Goal: Task Accomplishment & Management: Manage account settings

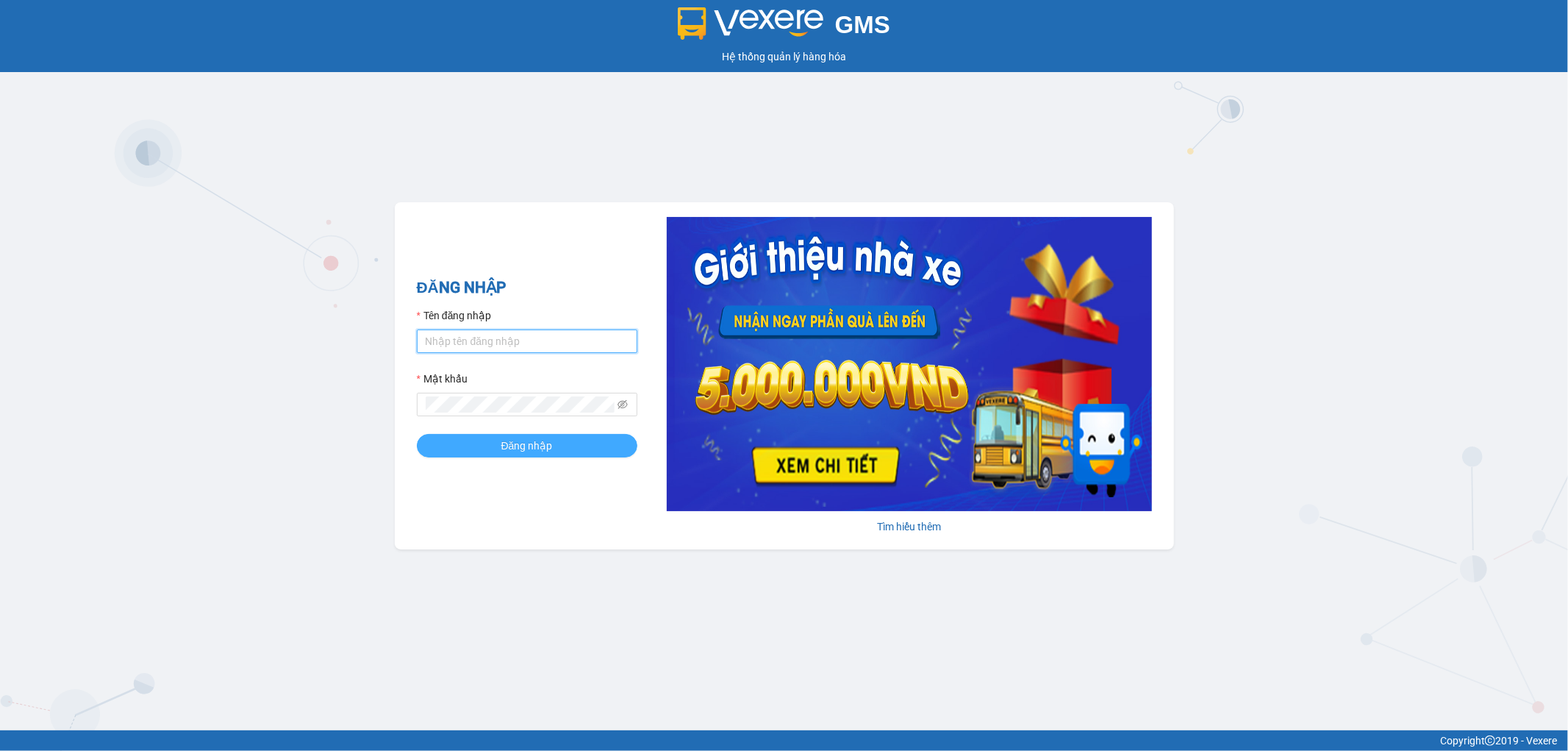
type input "nhi.dalatoi"
click at [482, 447] on button "Đăng nhập" at bounding box center [527, 445] width 220 height 24
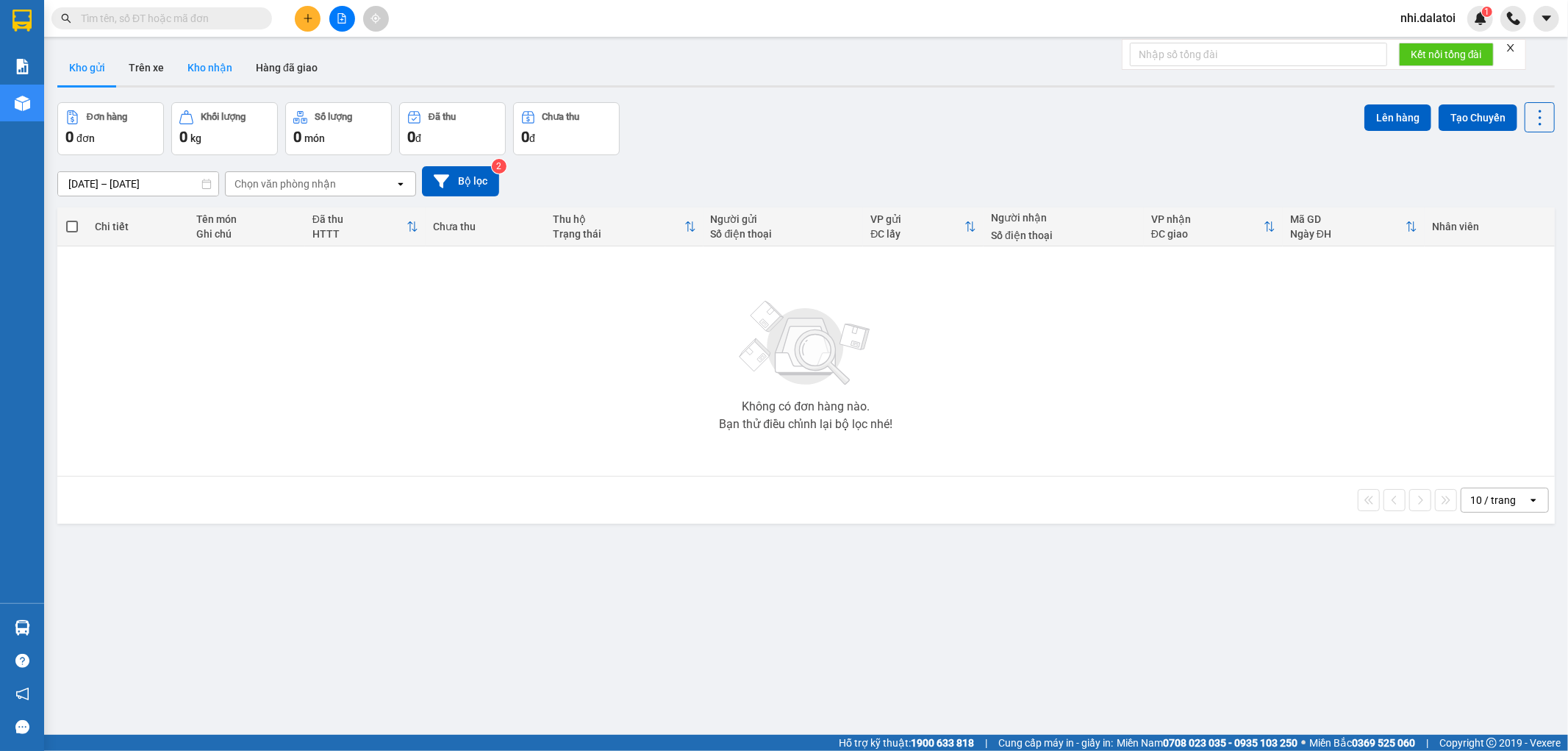
click at [219, 61] on button "Kho nhận" at bounding box center [210, 67] width 68 height 35
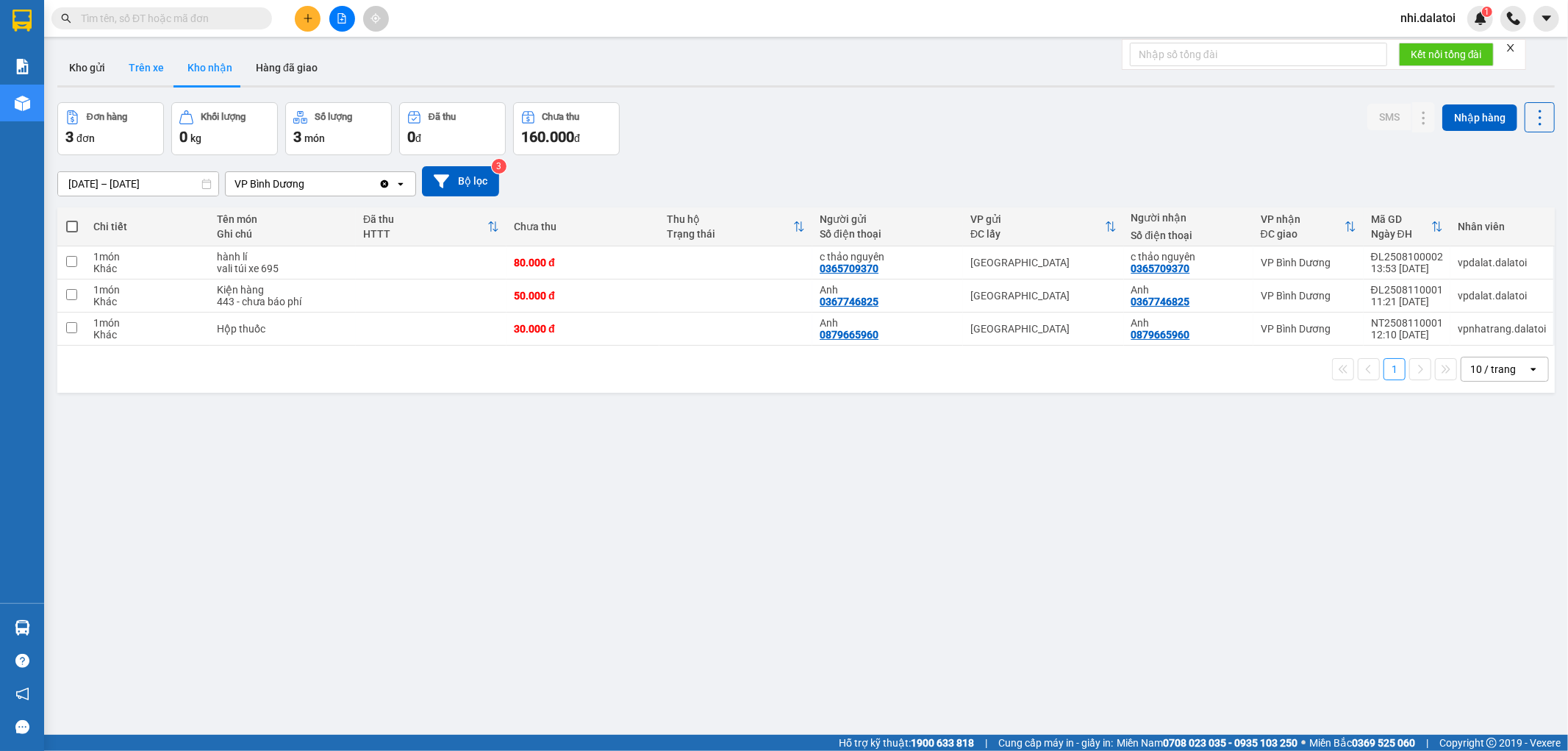
click at [129, 66] on button "Trên xe" at bounding box center [146, 67] width 59 height 35
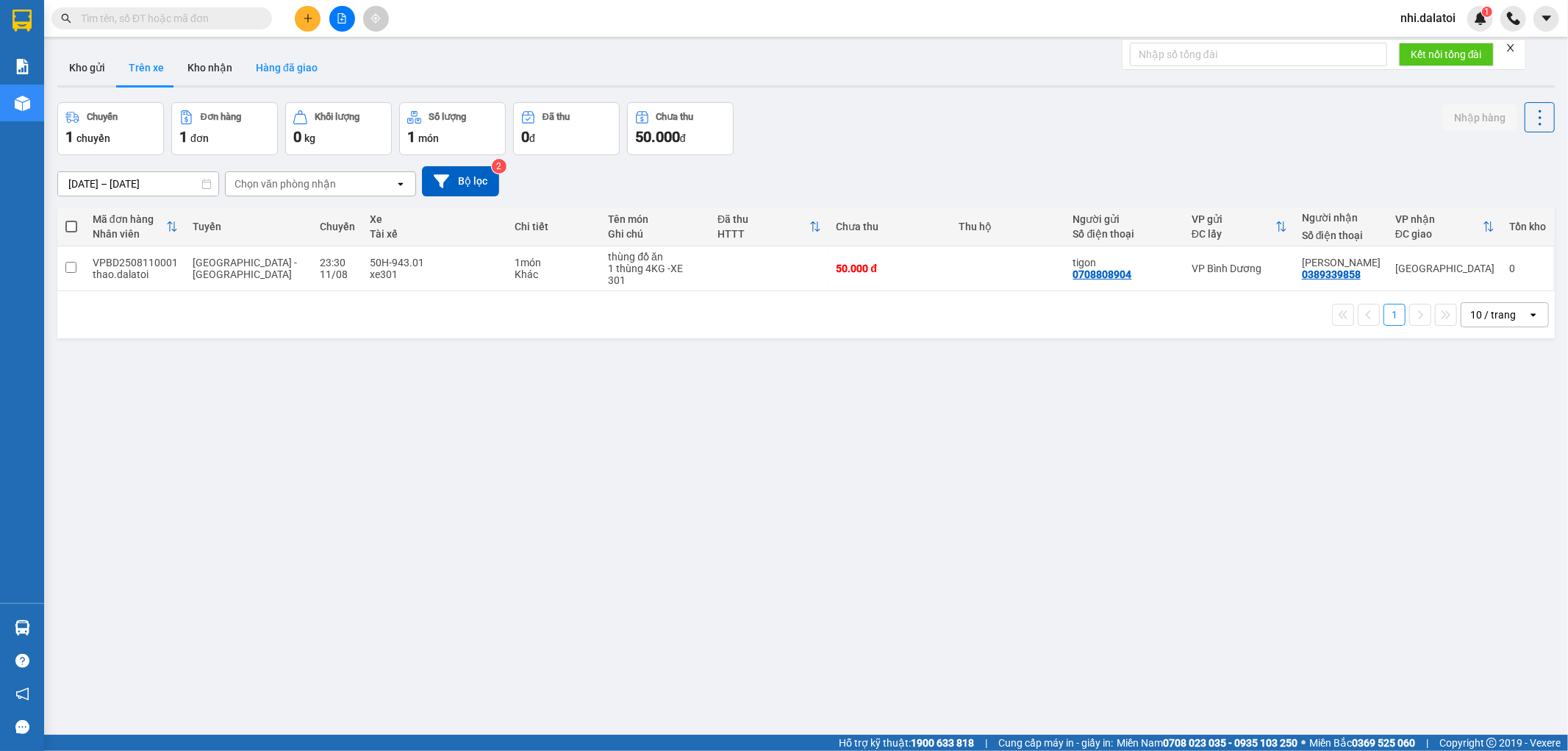
click at [302, 74] on button "Hàng đã giao" at bounding box center [287, 67] width 85 height 35
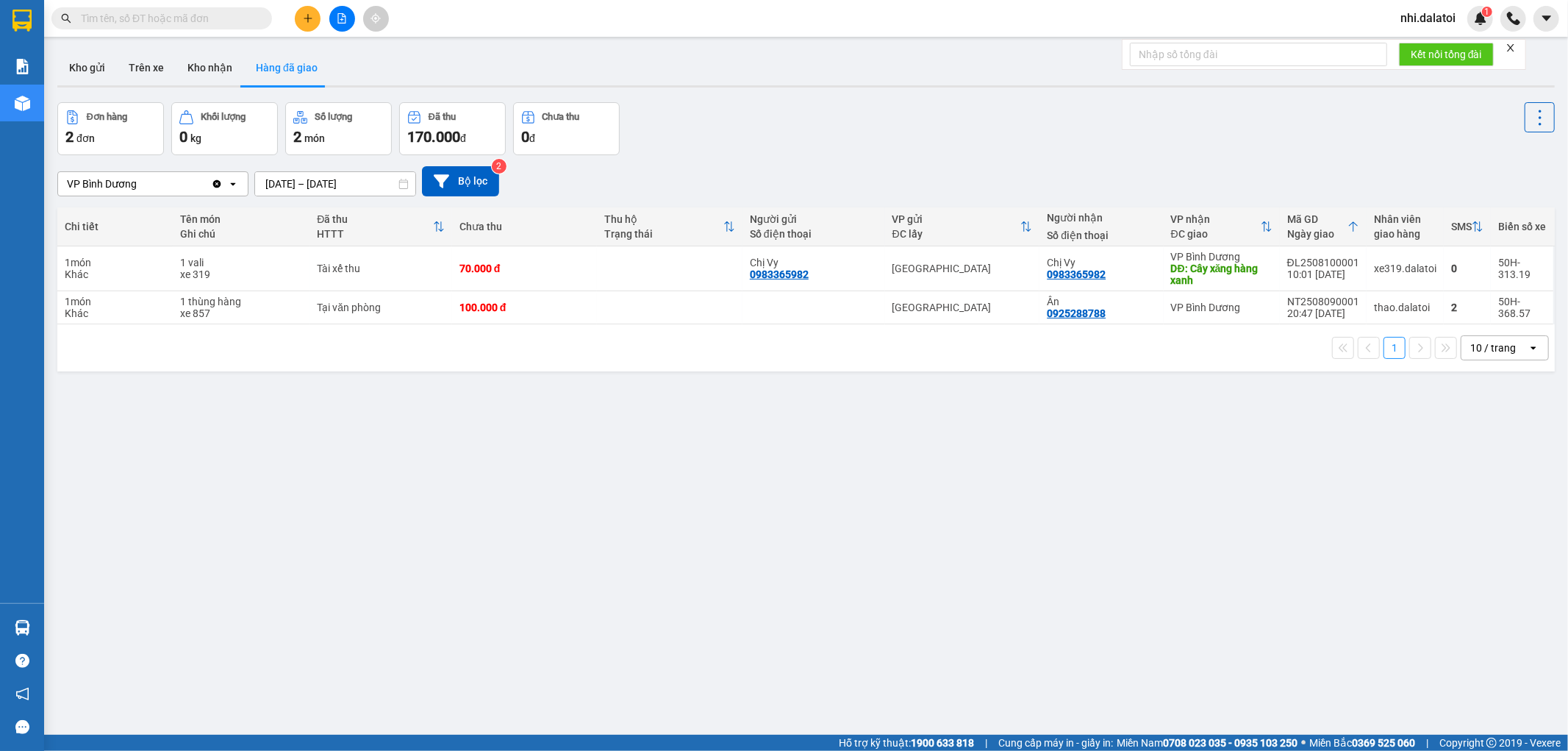
click at [1437, 18] on span "nhi.dalatoi" at bounding box center [1428, 17] width 79 height 18
click at [1411, 47] on span "Đăng xuất" at bounding box center [1442, 46] width 62 height 16
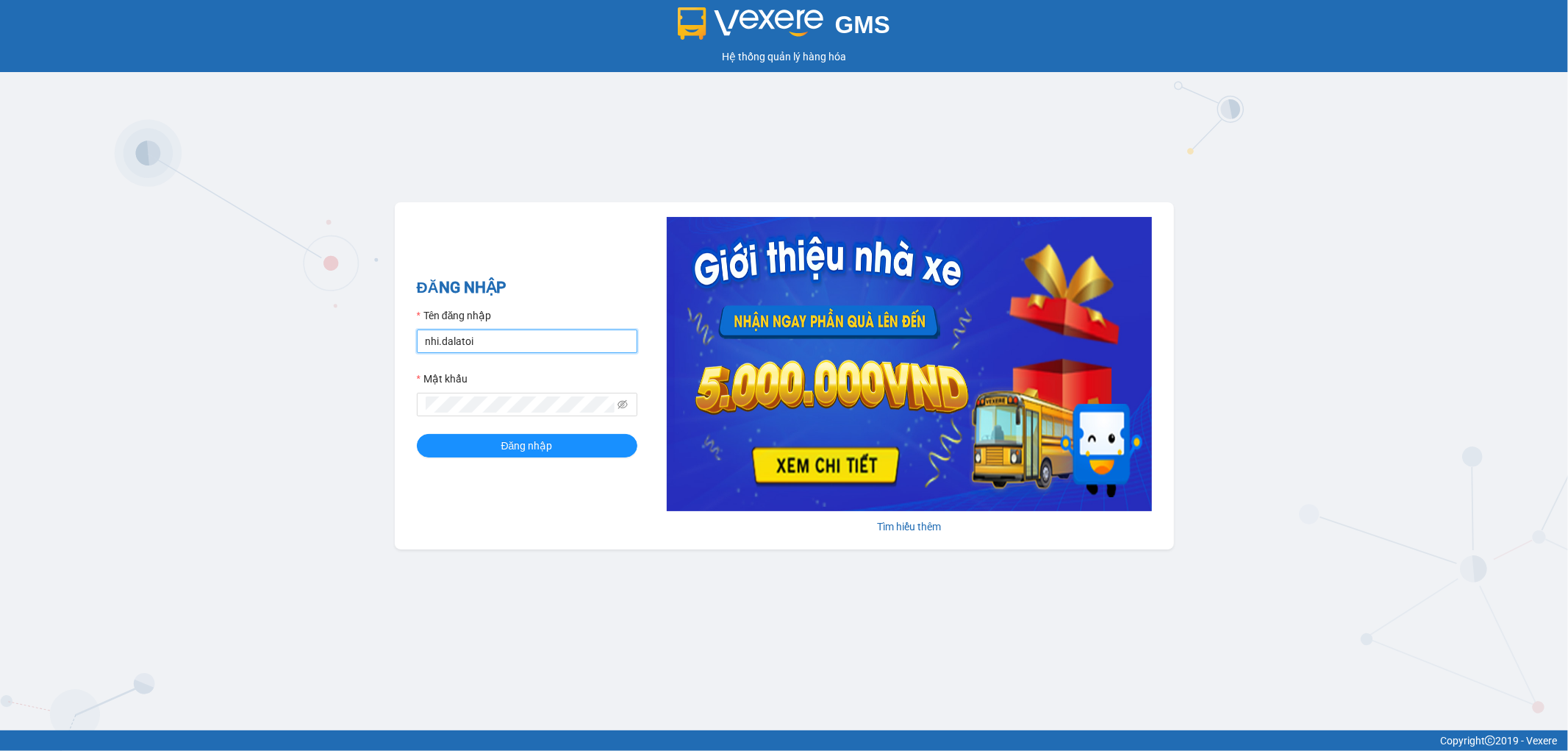
click at [578, 333] on input "nhi.dalatoi" at bounding box center [527, 341] width 220 height 24
type input "vpnhatrang.dalatoi"
click at [574, 444] on button "Đăng nhập" at bounding box center [527, 445] width 220 height 24
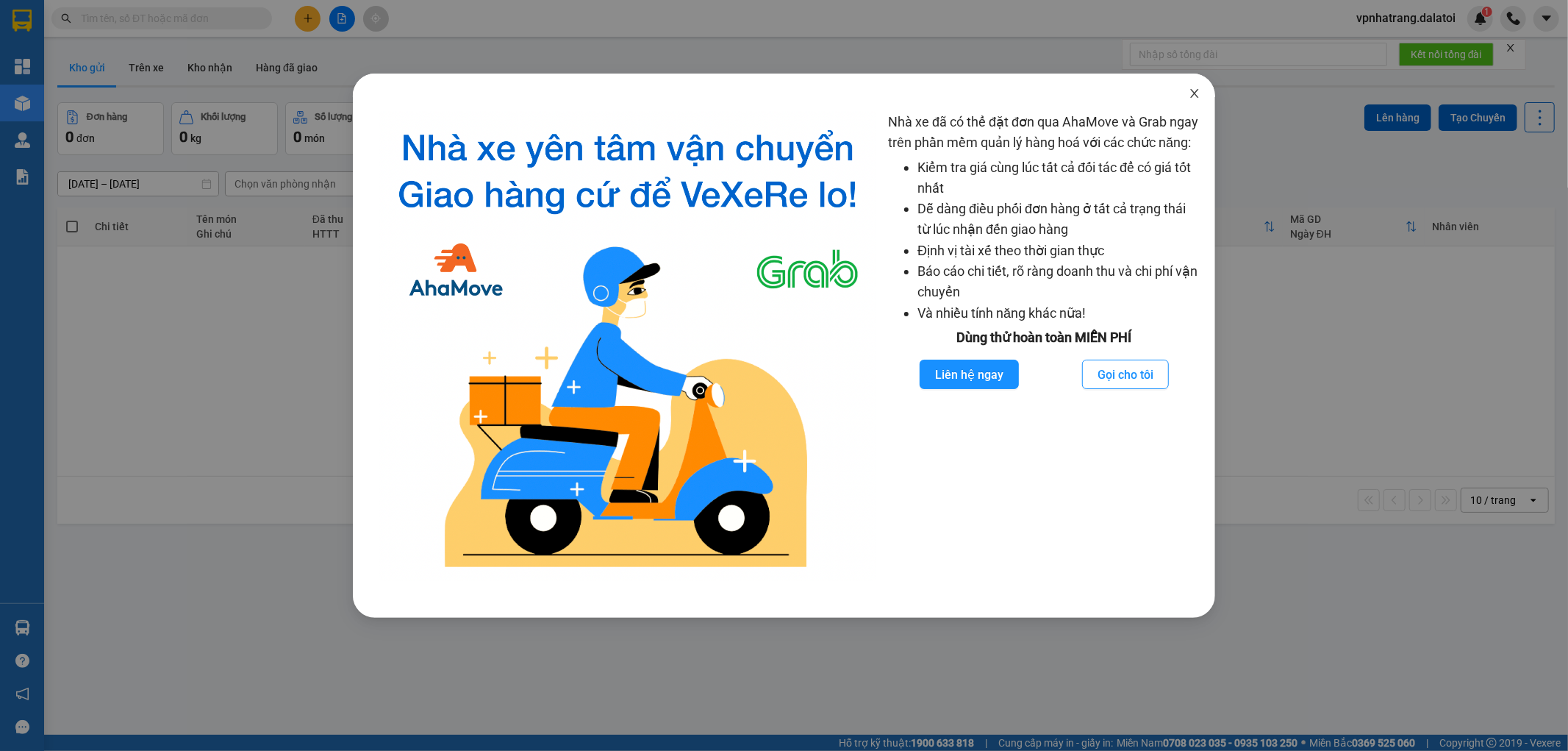
click at [1194, 97] on icon "close" at bounding box center [1195, 93] width 11 height 11
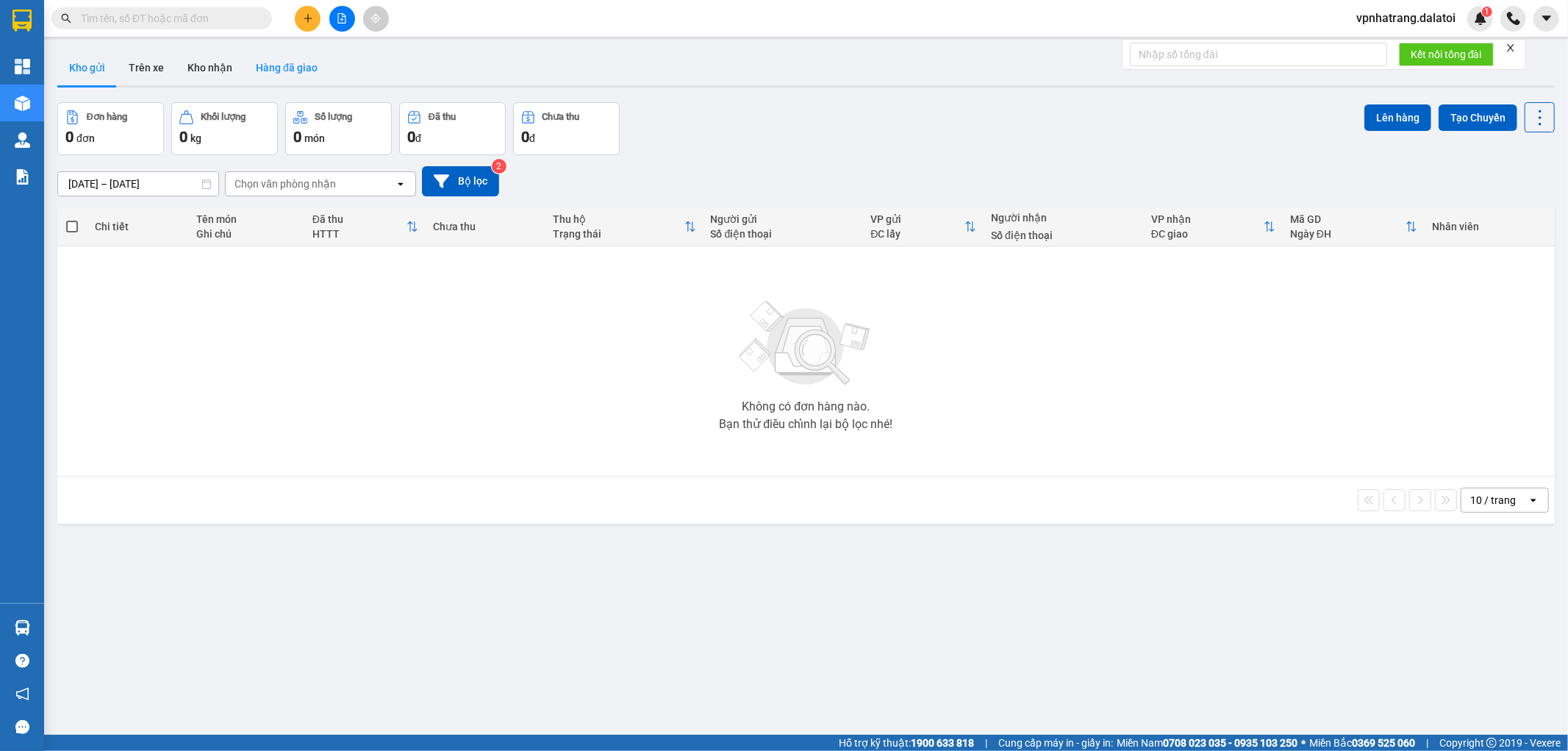
click at [282, 77] on button "Hàng đã giao" at bounding box center [287, 67] width 85 height 35
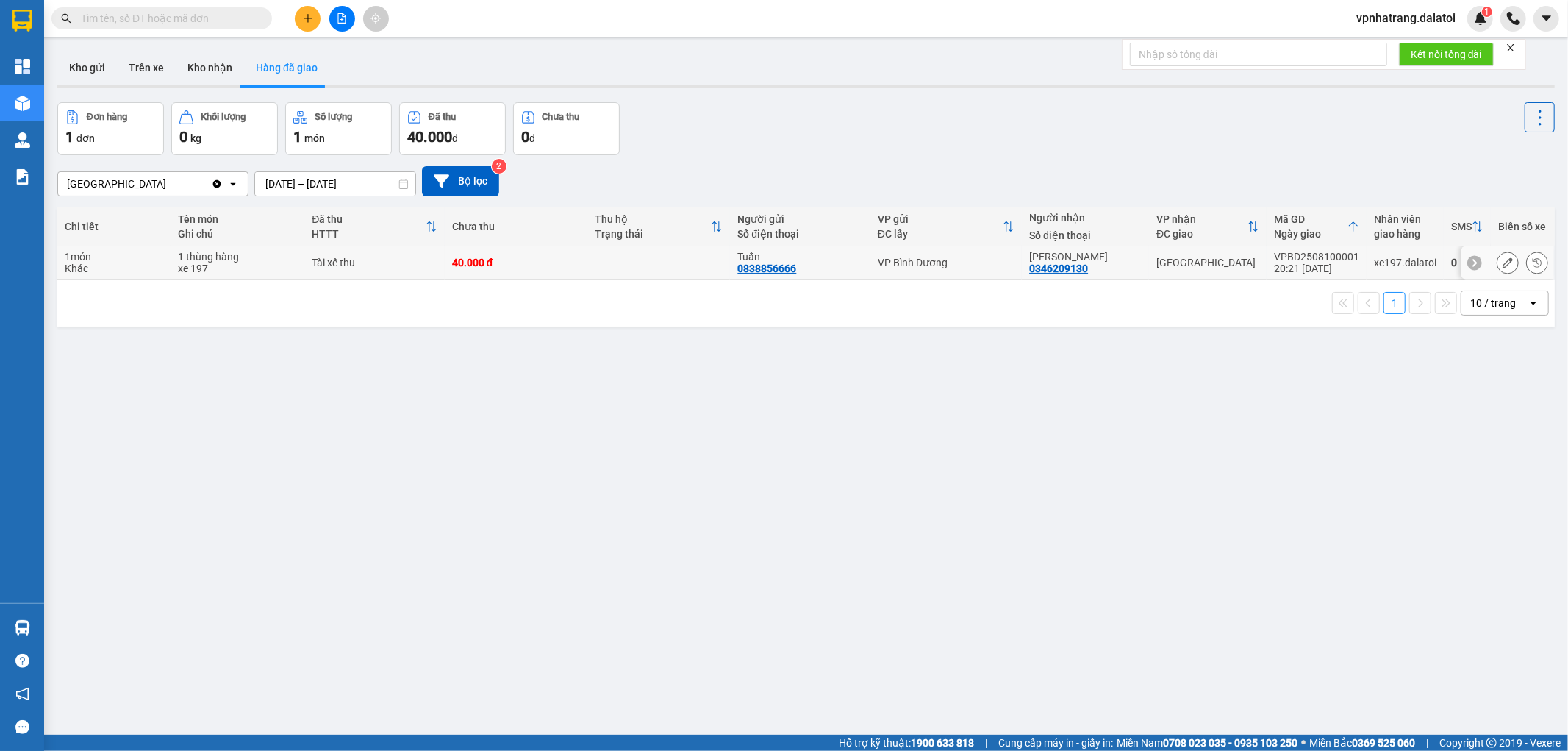
click at [1503, 265] on icon at bounding box center [1507, 262] width 10 height 10
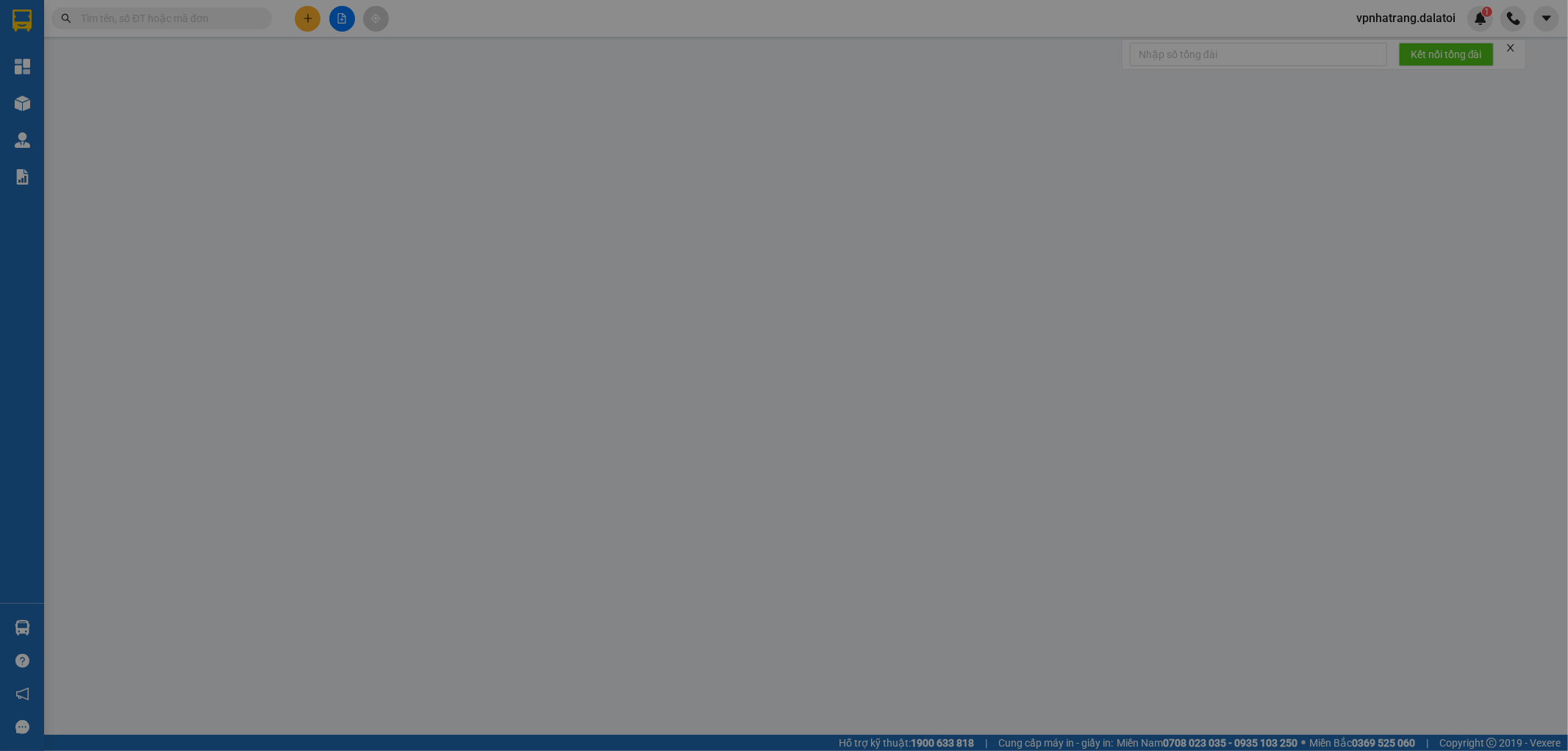
type input "0838856666"
type input "Tuấn"
type input "0346209130"
type input "[PERSON_NAME]"
type input "40.000"
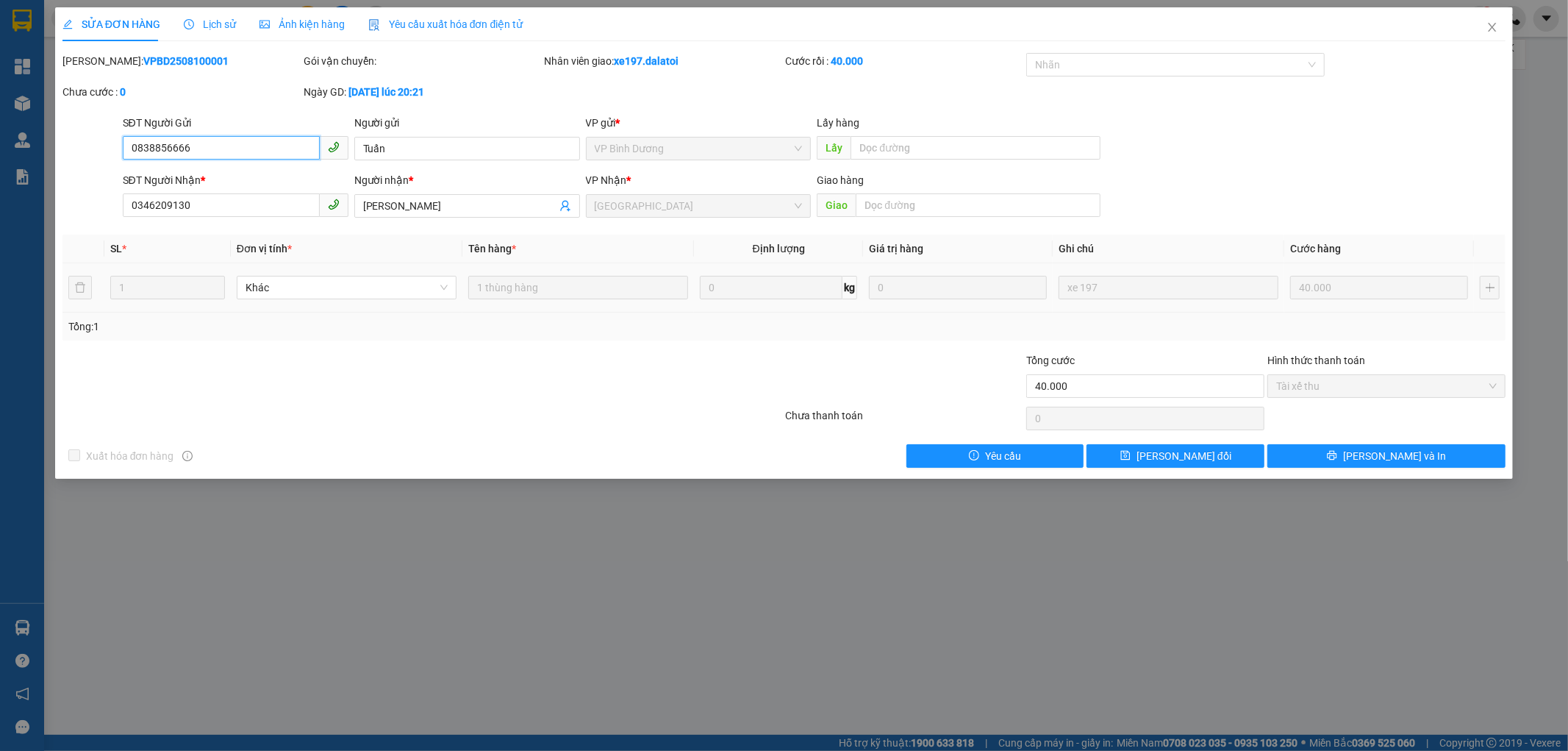
drag, startPoint x: 268, startPoint y: 147, endPoint x: 59, endPoint y: 118, distance: 211.0
click at [69, 119] on div "SĐT Người Gửi 0838856666 0838856666 Người gửi [PERSON_NAME] VP gửi * VP [PERSON…" at bounding box center [784, 141] width 1447 height 51
drag, startPoint x: 444, startPoint y: 150, endPoint x: 230, endPoint y: 73, distance: 227.4
click at [258, 84] on div "Total Paid Fee 40.000 Total UnPaid Fee 0 Cash Collection Total Fee Mã ĐH: VPBD2…" at bounding box center [784, 260] width 1444 height 415
drag, startPoint x: 239, startPoint y: 204, endPoint x: 0, endPoint y: 142, distance: 246.9
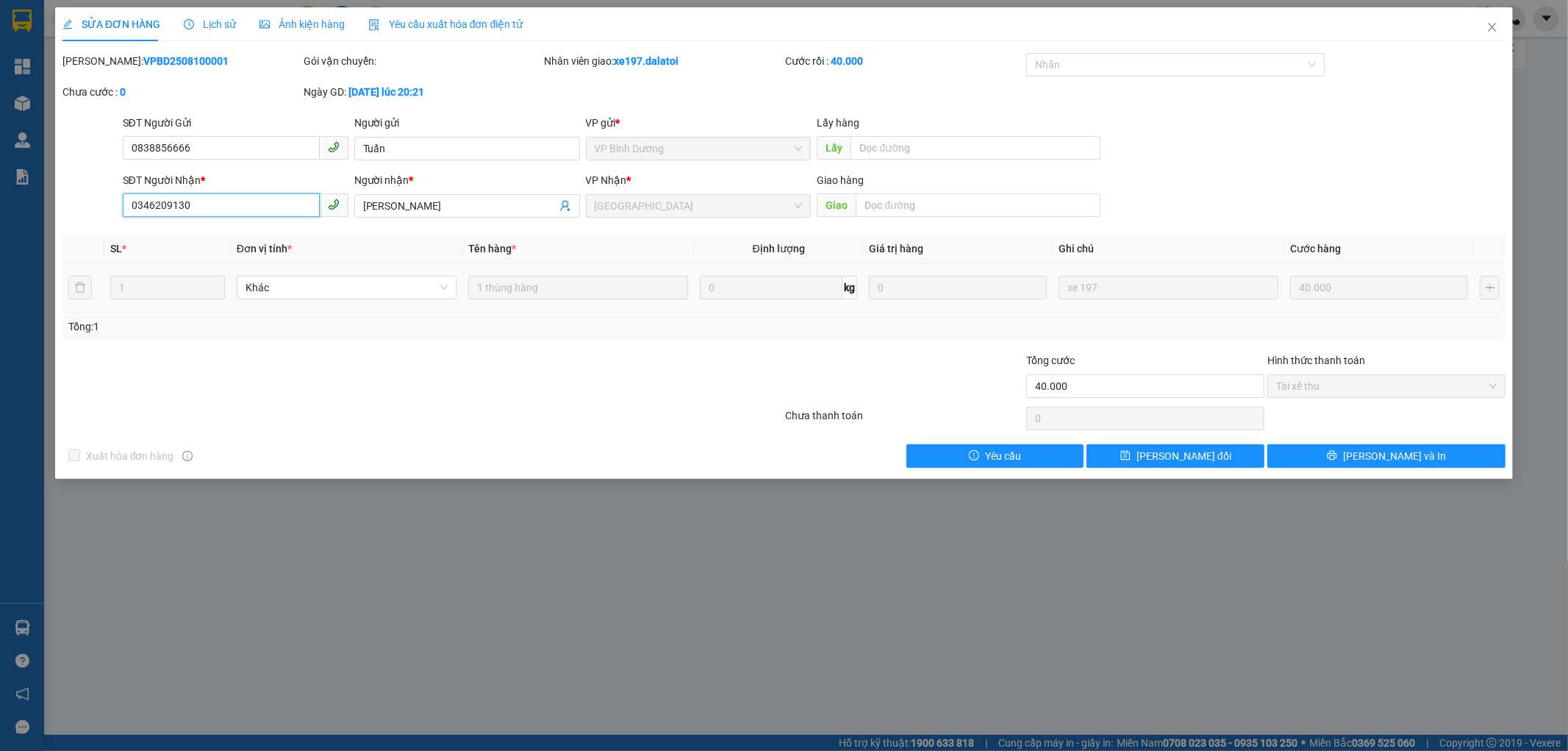
click at [0, 145] on div "SỬA ĐƠN HÀNG Lịch sử [PERSON_NAME] hàng Yêu cầu xuất [PERSON_NAME] điện tử Tota…" at bounding box center [784, 375] width 1568 height 751
drag, startPoint x: 441, startPoint y: 204, endPoint x: 77, endPoint y: 138, distance: 369.9
click at [168, 157] on form "SĐT Người Gửi 0838856666 Người gửi [PERSON_NAME] VP gửi * VP [PERSON_NAME] Lấy …" at bounding box center [784, 169] width 1444 height 109
